Goal: Task Accomplishment & Management: Complete application form

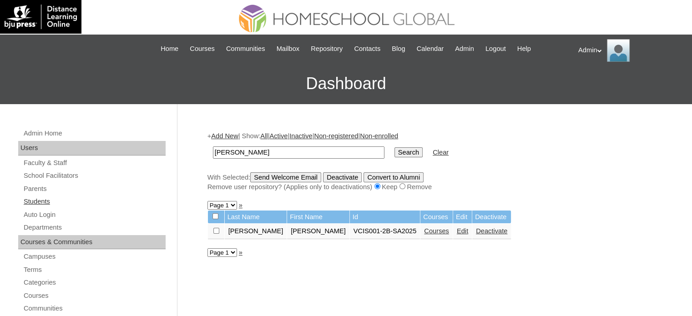
click at [44, 199] on link "Students" at bounding box center [94, 201] width 143 height 11
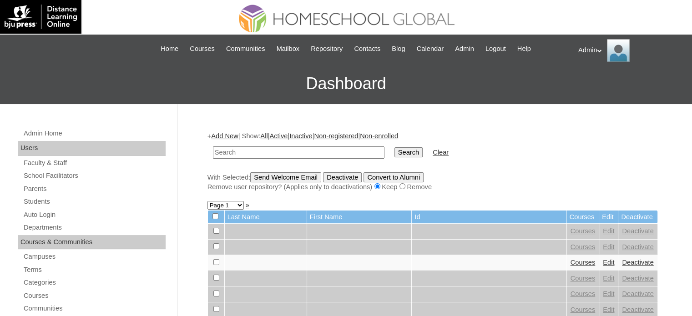
click at [270, 153] on input "text" at bounding box center [299, 153] width 172 height 12
type input "Biong"
click at [395, 149] on input "Search" at bounding box center [409, 153] width 28 height 10
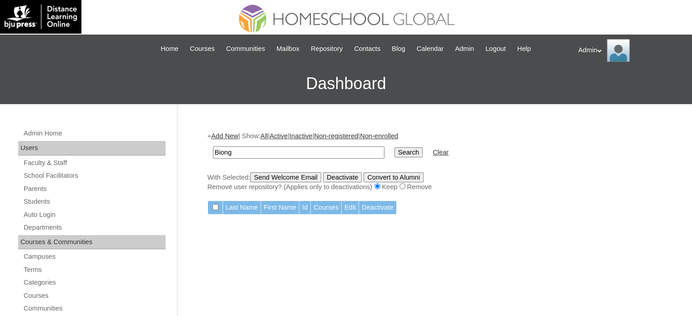
click at [232, 138] on link "Add New" at bounding box center [224, 135] width 27 height 7
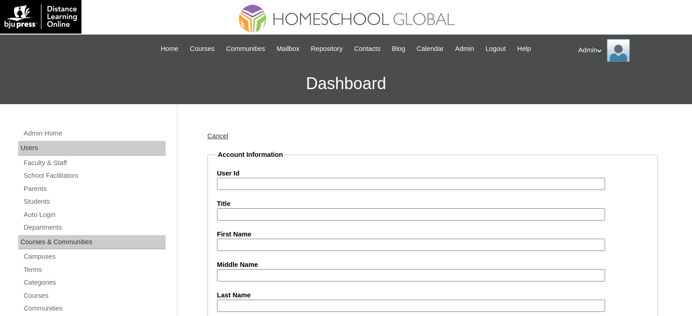
click at [255, 181] on input "User Id" at bounding box center [411, 184] width 388 height 12
paste input "S2025-2504289"
type input "S2025-2504289"
click at [253, 246] on input "First Name" at bounding box center [411, 245] width 388 height 12
paste input "Alexander James Biong"
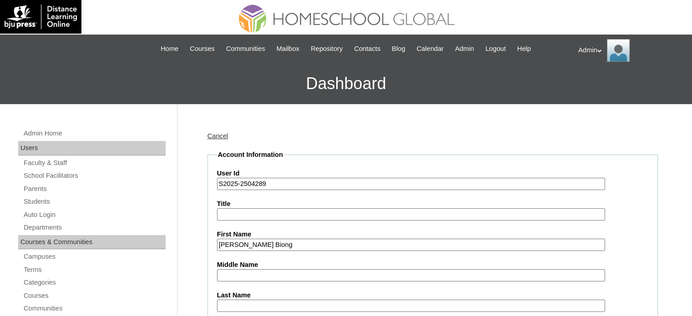
drag, startPoint x: 302, startPoint y: 246, endPoint x: 274, endPoint y: 244, distance: 28.3
click at [274, 244] on input "Alexander James Biong" at bounding box center [411, 245] width 388 height 12
type input "Alexander James"
click at [240, 302] on input "Last Name" at bounding box center [411, 306] width 388 height 12
paste input "Biong"
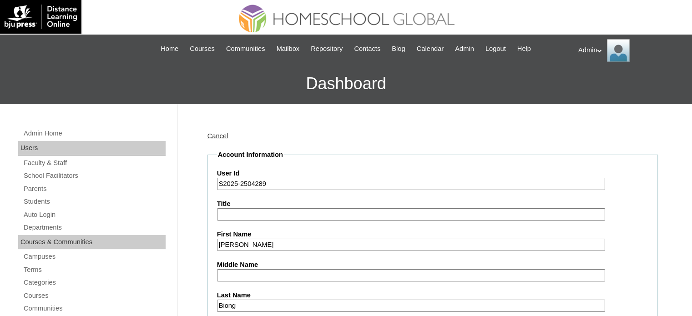
click at [221, 302] on input "Biong" at bounding box center [411, 306] width 388 height 12
type input "Biong"
click at [249, 271] on input "Middle Name" at bounding box center [411, 276] width 388 height 12
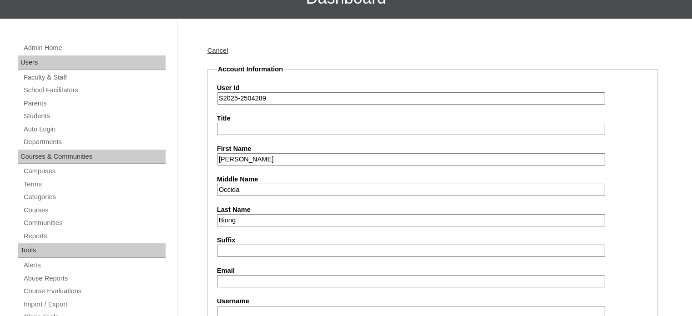
scroll to position [108, 0]
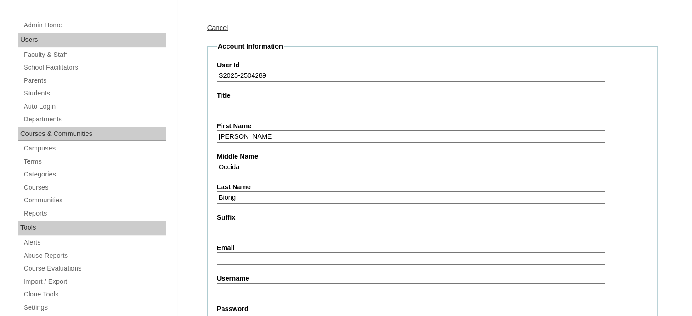
type input "Occida"
click at [246, 257] on input "Email" at bounding box center [411, 259] width 388 height 12
paste input "miebiong1984@gmail.com"
type input "miebiong1984@gmail.com"
click at [268, 284] on input "Username" at bounding box center [411, 290] width 388 height 12
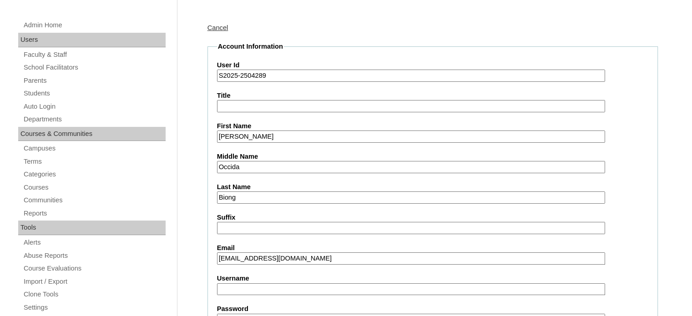
paste input "mieocc.biong"
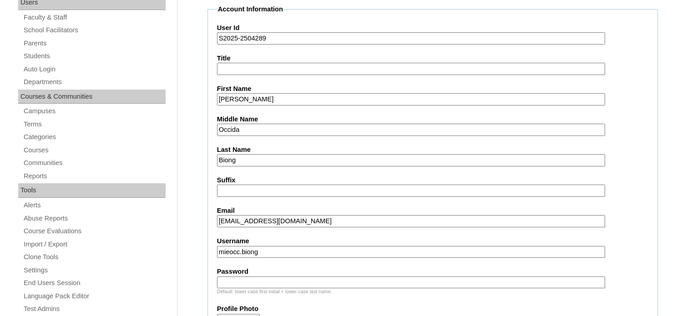
scroll to position [147, 0]
type input "mieocc.biong"
click at [279, 276] on input "Password" at bounding box center [411, 282] width 388 height 12
type input "DLOS2025"
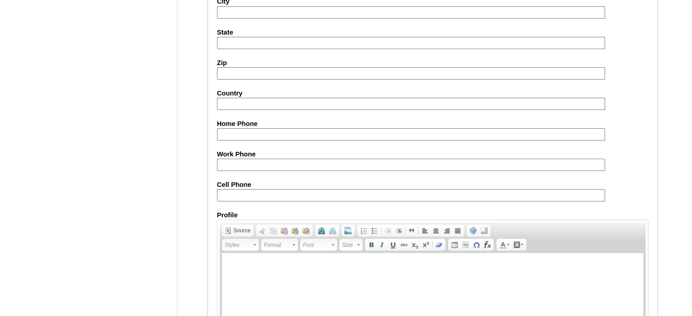
scroll to position [1059, 0]
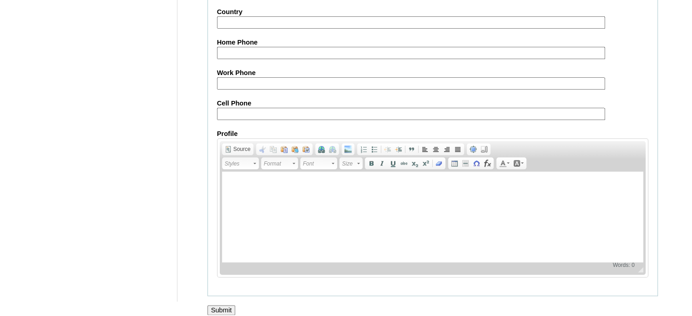
click at [215, 305] on input "Submit" at bounding box center [222, 310] width 28 height 10
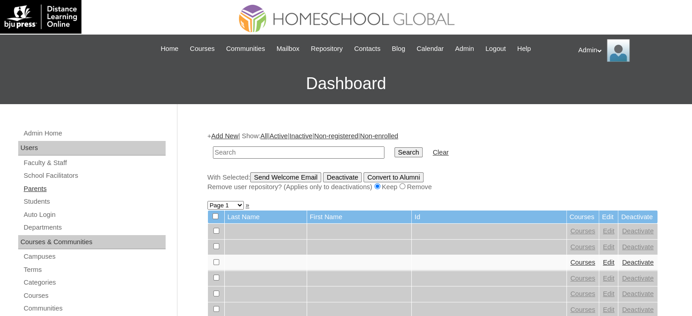
click at [43, 187] on link "Parents" at bounding box center [94, 188] width 143 height 11
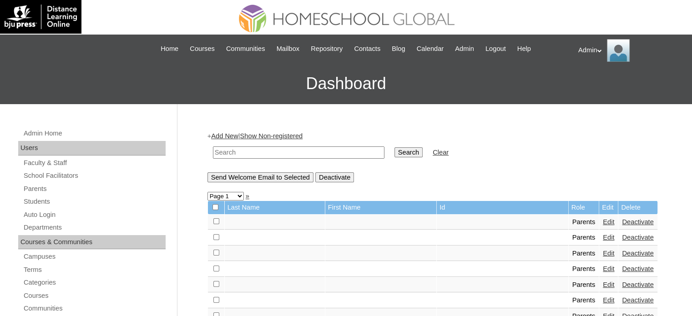
click at [284, 148] on input "text" at bounding box center [299, 153] width 172 height 12
click at [228, 132] on link "Add New" at bounding box center [224, 135] width 27 height 7
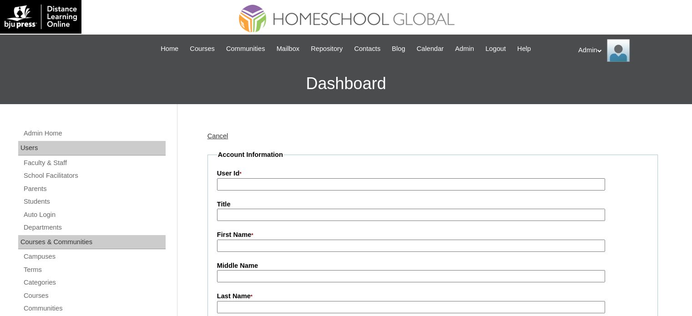
click at [289, 185] on input "User Id *" at bounding box center [411, 184] width 388 height 12
paste input "2025-2504289"
type input "2025-2504289"
click at [260, 238] on label "First Name *" at bounding box center [433, 235] width 432 height 10
click at [260, 240] on input "First Name *" at bounding box center [411, 246] width 388 height 12
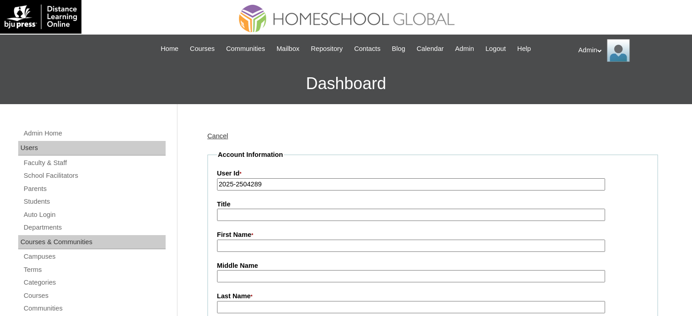
paste input "Mie Occida-Biong"
drag, startPoint x: 281, startPoint y: 244, endPoint x: 256, endPoint y: 247, distance: 25.1
click at [256, 247] on input "Mie Occida-Biong" at bounding box center [411, 246] width 388 height 12
type input "Mie Occida"
click at [233, 305] on input "Last Name *" at bounding box center [411, 307] width 388 height 12
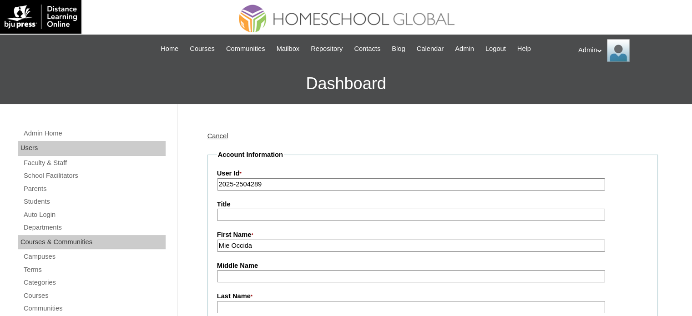
paste input "-Biong"
type input "-Biong"
drag, startPoint x: 263, startPoint y: 245, endPoint x: 231, endPoint y: 247, distance: 31.9
click at [231, 247] on input "Mie Occida" at bounding box center [411, 246] width 388 height 12
type input "Mie"
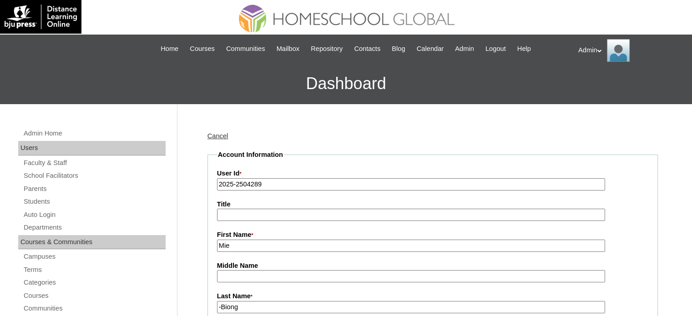
click at [231, 270] on input "Middle Name" at bounding box center [411, 276] width 388 height 12
paste input "Occida"
type input "Occida"
click at [219, 305] on input "-Biong" at bounding box center [411, 307] width 388 height 12
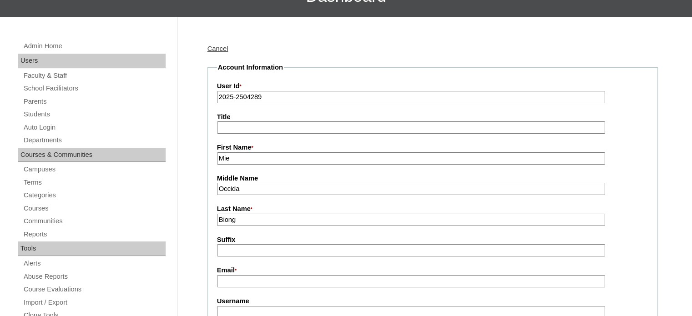
scroll to position [120, 0]
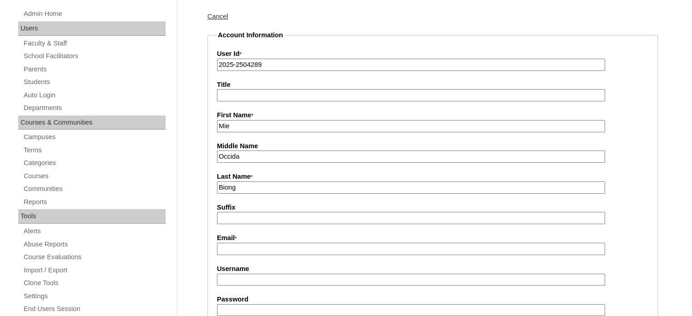
type input "Biong"
click at [268, 248] on input "Email *" at bounding box center [411, 249] width 388 height 12
paste input "miebiong1984@gmail.com"
type input "miebiong1984@gmail.com"
click at [242, 282] on input "Username" at bounding box center [411, 280] width 388 height 12
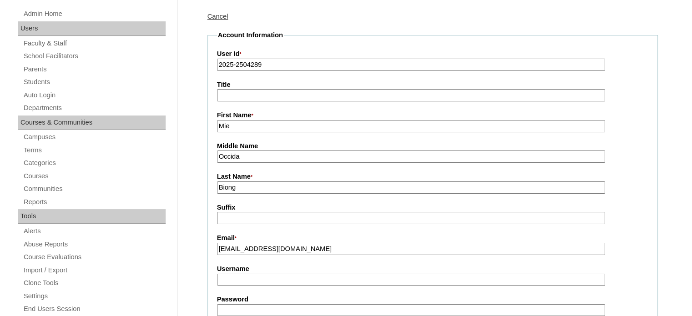
paste input "mieocc.biong"
type input "mieocc.biong"
click at [273, 305] on input "Password" at bounding box center [411, 311] width 388 height 12
type input "DLOF2025"
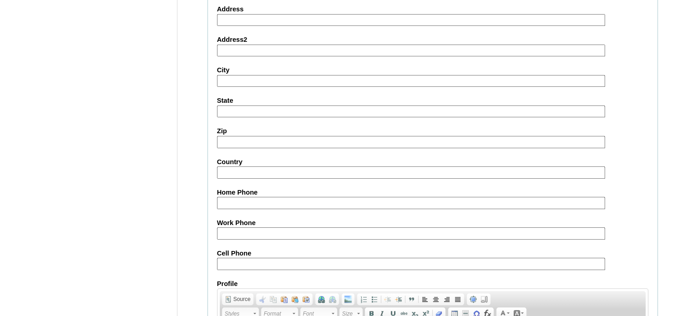
scroll to position [905, 0]
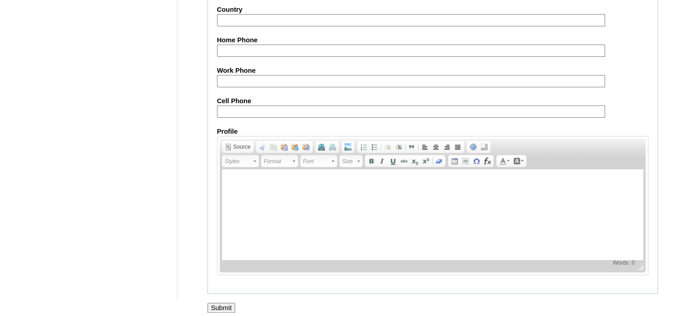
click at [224, 303] on input "Submit" at bounding box center [222, 308] width 28 height 10
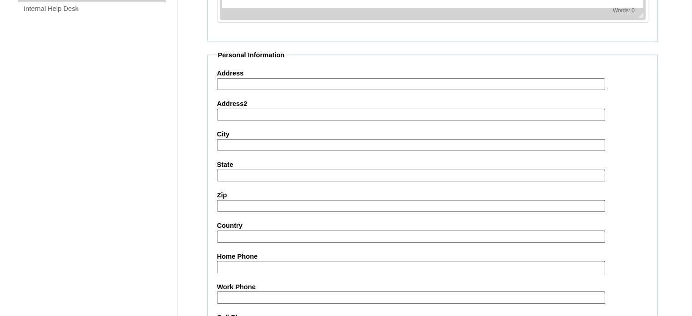
scroll to position [919, 0]
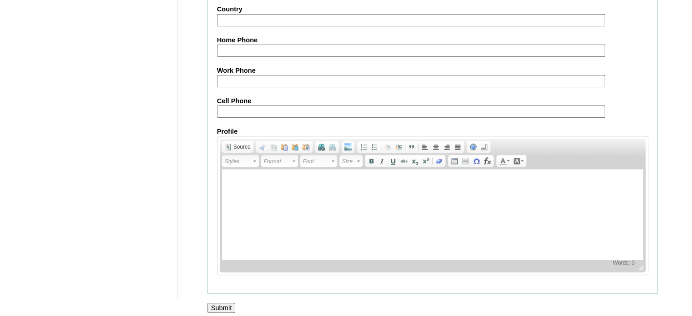
click at [221, 303] on input "Submit" at bounding box center [222, 308] width 28 height 10
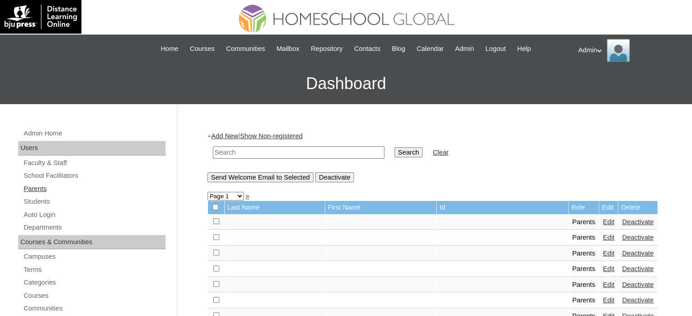
click at [46, 187] on link "Parents" at bounding box center [94, 188] width 143 height 11
click at [250, 150] on input "text" at bounding box center [299, 153] width 172 height 12
type input "biong"
click at [395, 153] on input "Search" at bounding box center [409, 153] width 28 height 10
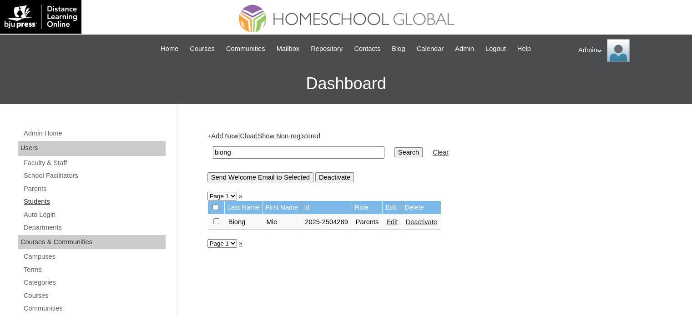
click at [42, 204] on link "Students" at bounding box center [94, 201] width 143 height 11
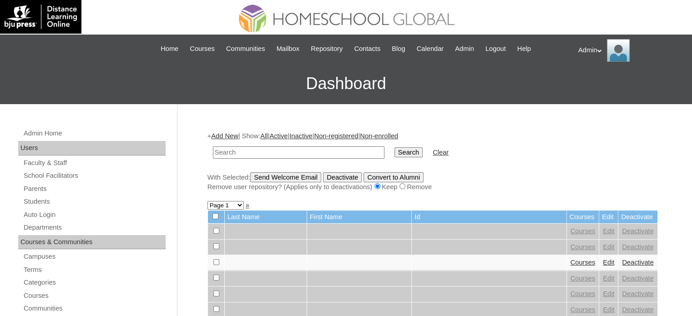
click at [286, 152] on input "text" at bounding box center [299, 153] width 172 height 12
type input "Biong"
click at [395, 148] on input "Search" at bounding box center [409, 153] width 28 height 10
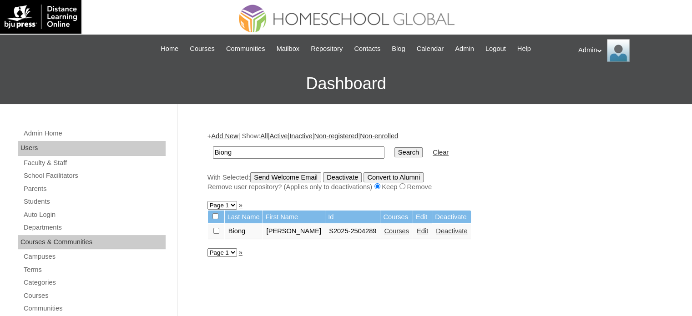
click at [400, 231] on link "Courses" at bounding box center [396, 231] width 25 height 7
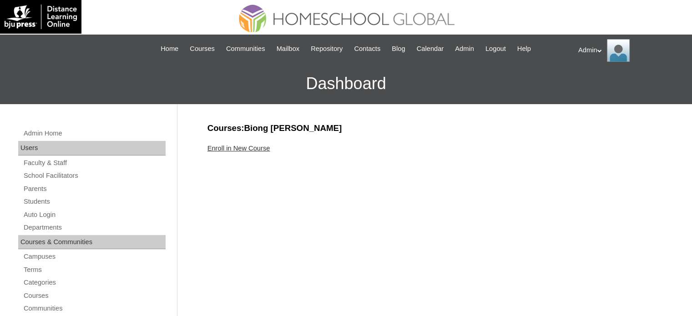
click at [252, 148] on link "Enroll in New Course" at bounding box center [239, 148] width 63 height 7
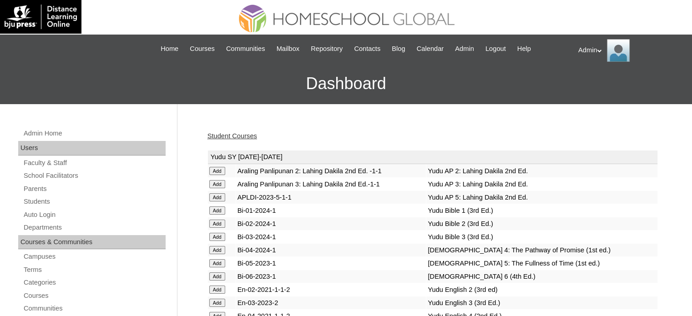
scroll to position [2283, 0]
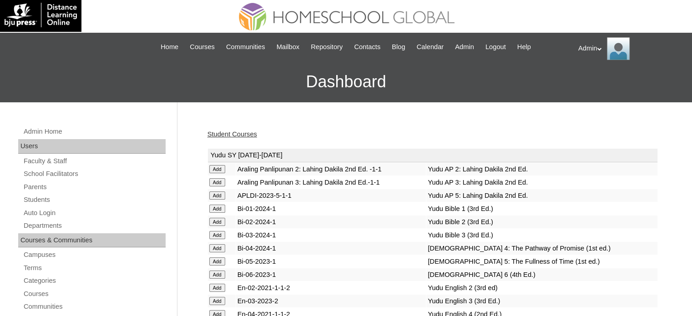
scroll to position [871, 0]
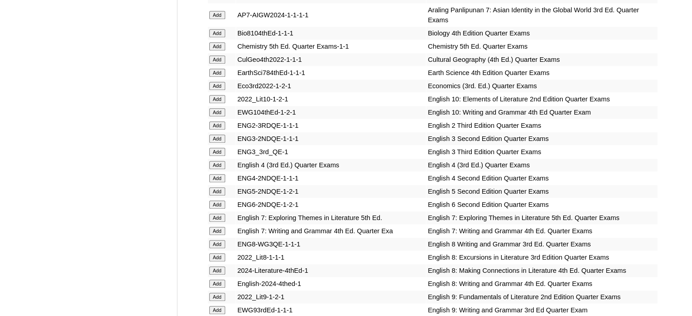
click at [368, 106] on td "EWG104thEd-1-2-1" at bounding box center [331, 112] width 190 height 13
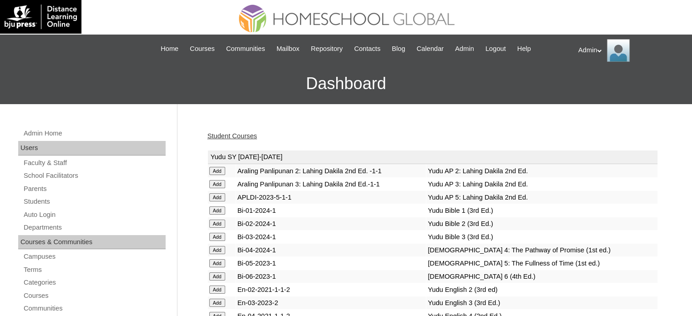
click at [313, 139] on div "Student Courses" at bounding box center [433, 137] width 451 height 10
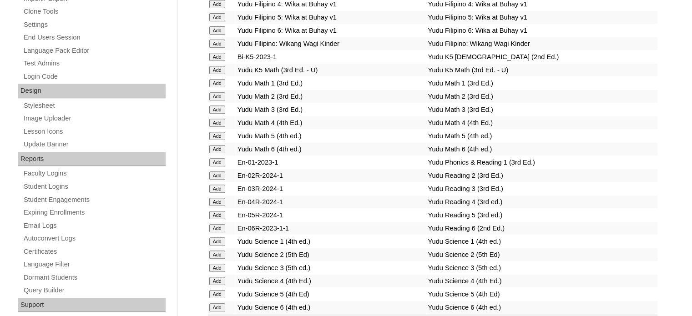
scroll to position [3515, 0]
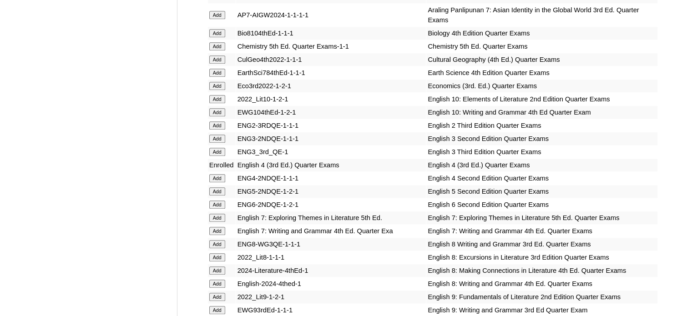
scroll to position [2571, 0]
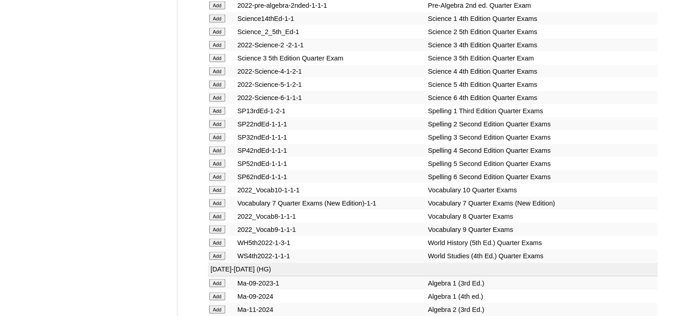
scroll to position [3725, 0]
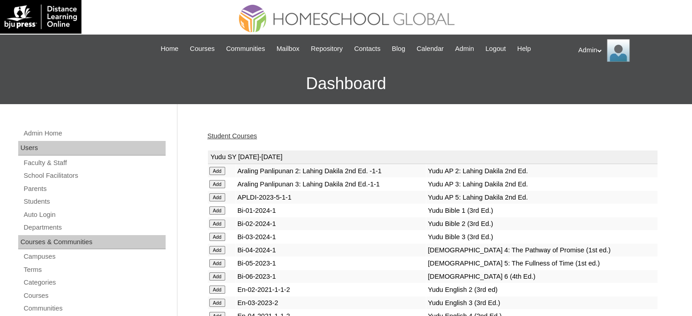
scroll to position [1797, 0]
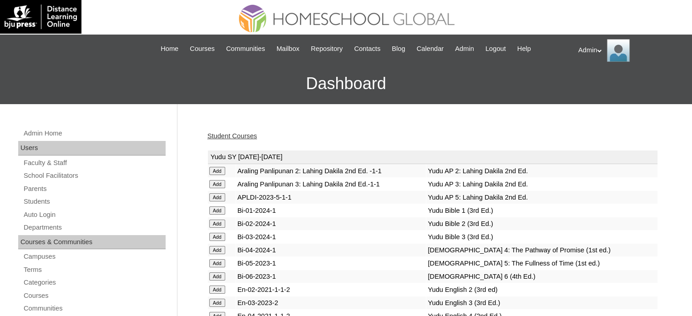
click at [248, 134] on link "Student Courses" at bounding box center [233, 135] width 50 height 7
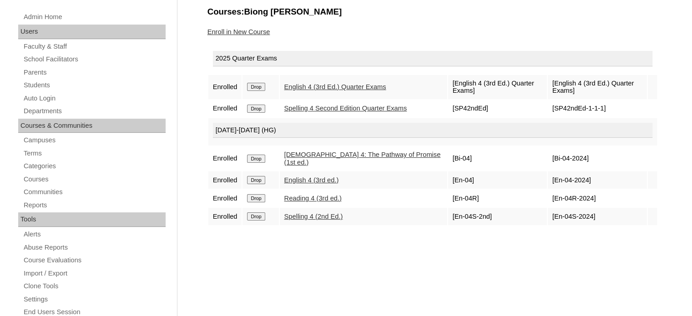
scroll to position [78, 0]
